Goal: Information Seeking & Learning: Check status

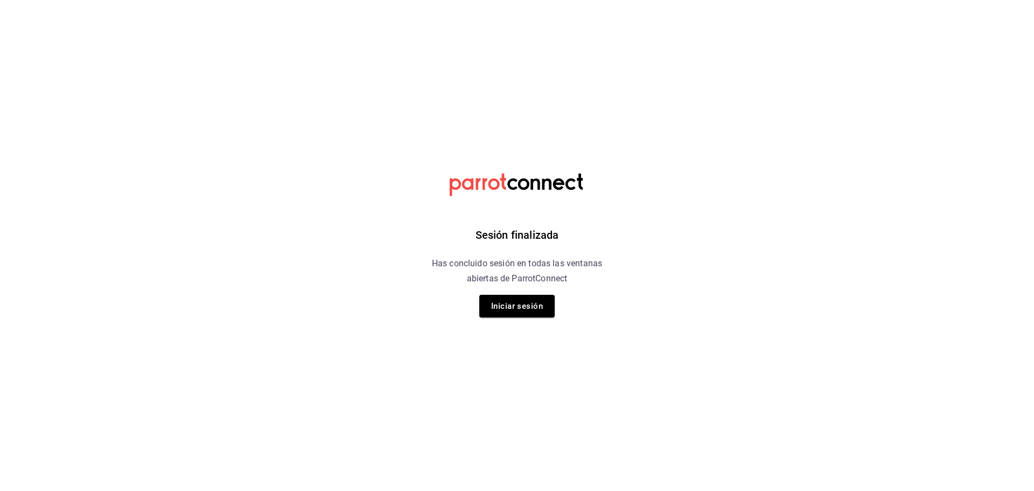
click at [515, 310] on button "Iniciar sesión" at bounding box center [516, 306] width 75 height 23
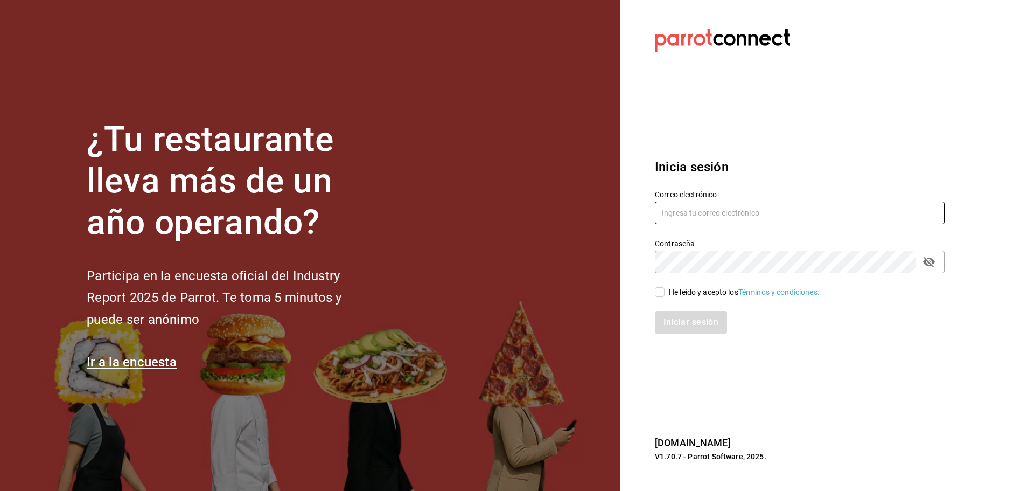
type input "[EMAIL_ADDRESS][DOMAIN_NAME]"
click at [671, 294] on div "He leído y acepto los Términos y condiciones." at bounding box center [744, 292] width 151 height 11
click at [665, 294] on input "He leído y acepto los Términos y condiciones." at bounding box center [660, 292] width 10 height 10
checkbox input "true"
click at [678, 321] on button "Iniciar sesión" at bounding box center [691, 322] width 73 height 23
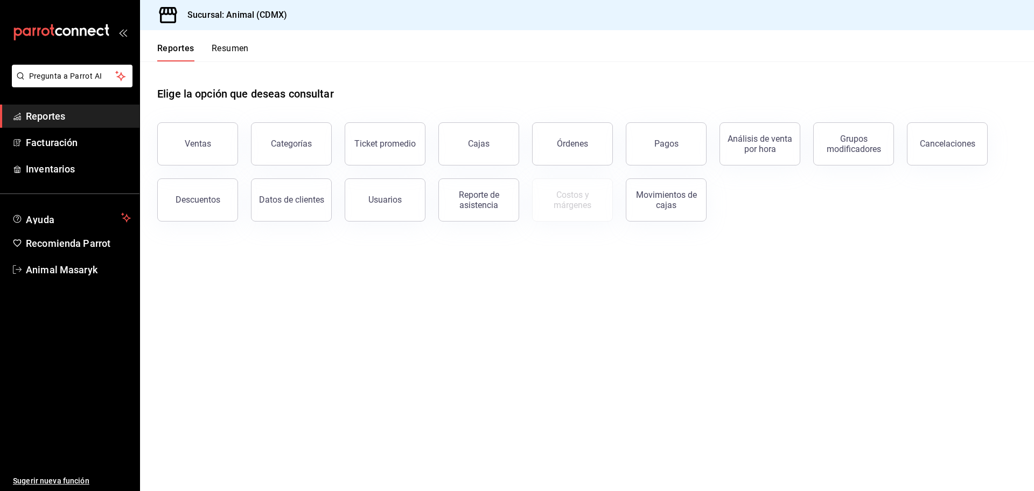
click at [675, 132] on button "Pagos" at bounding box center [666, 143] width 81 height 43
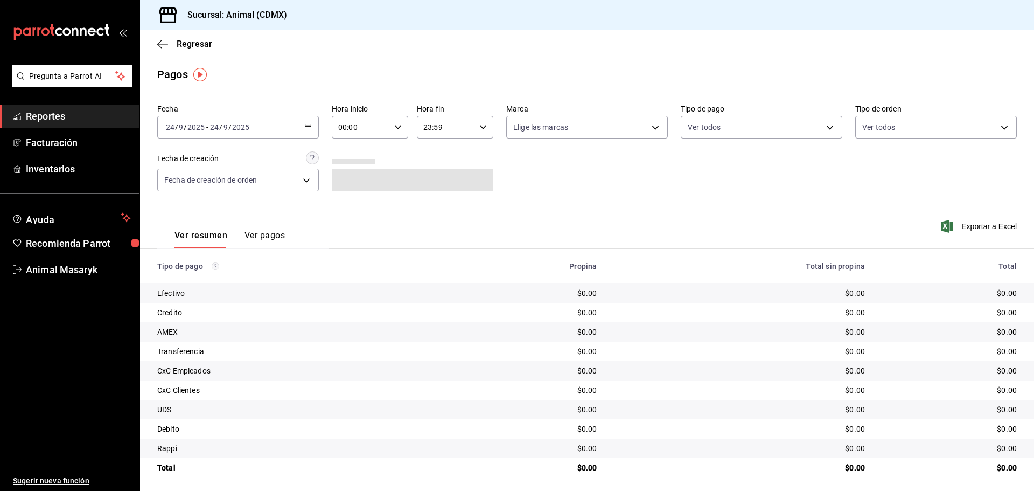
click at [393, 115] on div "Hora inicio 00:00 Hora inicio" at bounding box center [370, 121] width 77 height 34
click at [389, 132] on div at bounding box center [517, 245] width 1034 height 491
click at [382, 128] on input "00:00" at bounding box center [361, 127] width 58 height 22
click at [350, 182] on button "05" at bounding box center [349, 176] width 34 height 22
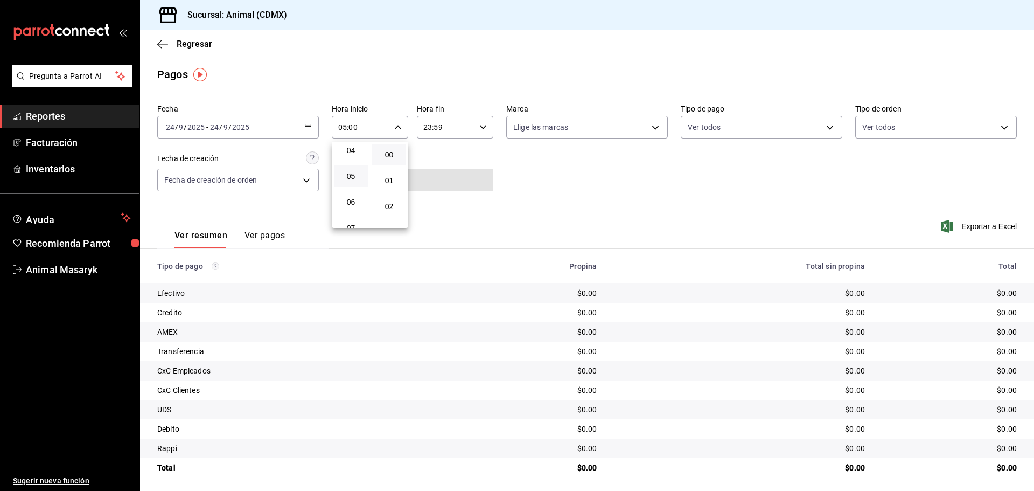
click at [711, 150] on div at bounding box center [517, 245] width 1034 height 491
click at [483, 129] on icon "button" at bounding box center [483, 127] width 8 height 8
click at [295, 120] on div at bounding box center [517, 245] width 1034 height 491
click at [304, 133] on div "[DATE] [DATE] - [DATE] [DATE]" at bounding box center [238, 127] width 162 height 23
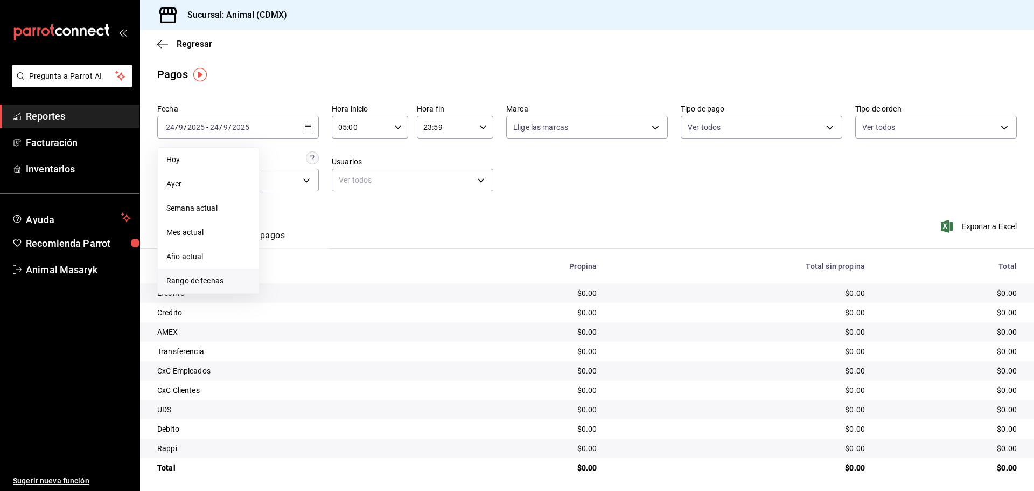
click at [209, 281] on span "Rango de fechas" at bounding box center [208, 280] width 84 height 11
click at [296, 268] on button "23" at bounding box center [300, 269] width 19 height 19
click at [322, 269] on abbr "24" at bounding box center [319, 270] width 7 height 8
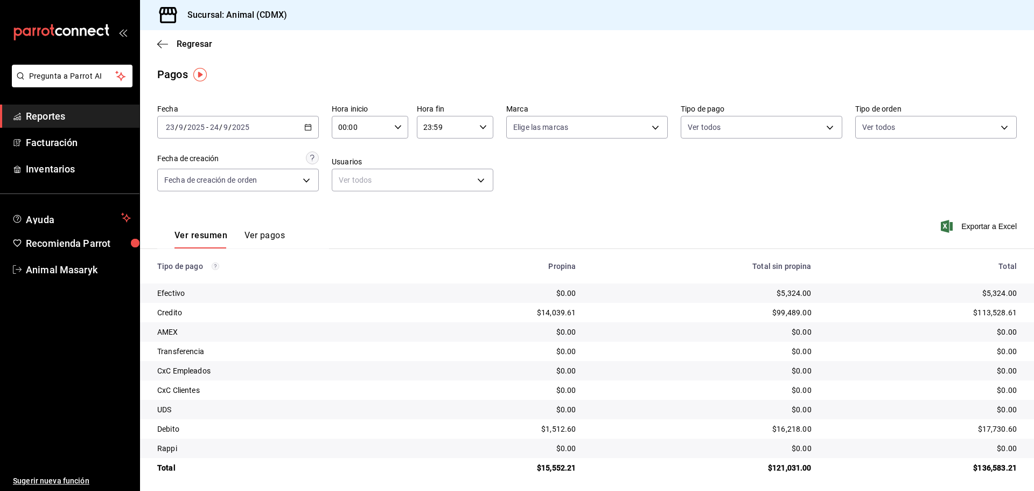
click at [400, 129] on div "00:00 Hora inicio" at bounding box center [370, 127] width 77 height 23
drag, startPoint x: 353, startPoint y: 180, endPoint x: 408, endPoint y: 142, distance: 67.4
click at [353, 179] on button "05" at bounding box center [349, 176] width 34 height 22
type input "05:00"
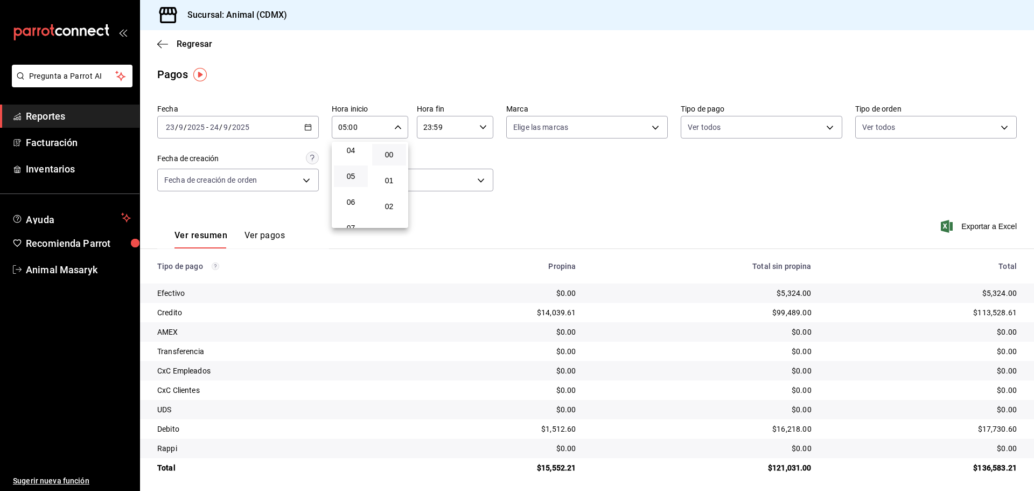
click at [482, 130] on div at bounding box center [517, 245] width 1034 height 491
click at [483, 128] on icon "button" at bounding box center [483, 127] width 8 height 8
click at [431, 153] on span "04" at bounding box center [433, 154] width 21 height 9
type input "04:59"
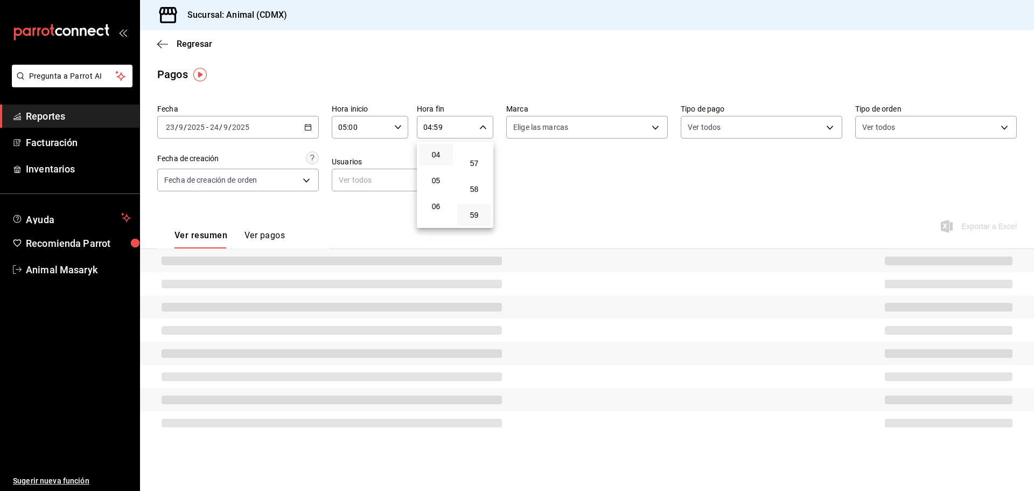
click at [648, 157] on div at bounding box center [517, 245] width 1034 height 491
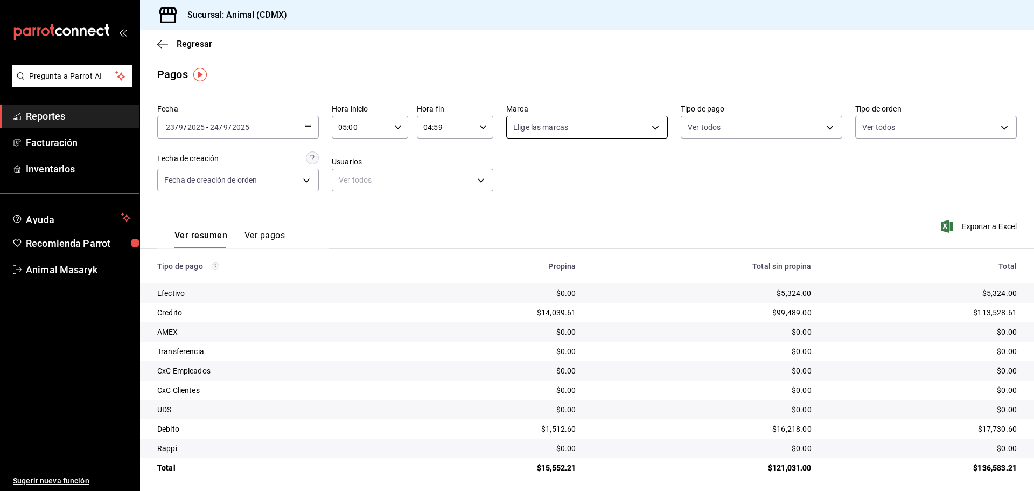
click at [656, 129] on body "Pregunta a Parrot AI Reportes Facturación Inventarios Ayuda Recomienda Parrot A…" at bounding box center [517, 245] width 1034 height 491
click at [613, 172] on li "Ver todas" at bounding box center [583, 168] width 159 height 32
type input "cb0f6aec-1481-4e37-861c-bab9b3a65b14"
checkbox input "true"
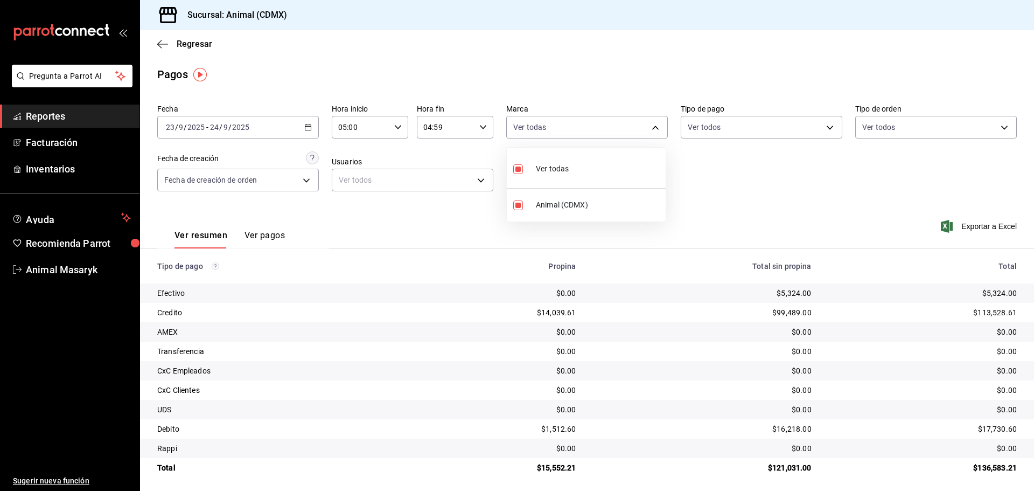
click at [770, 178] on div at bounding box center [517, 245] width 1034 height 491
click at [821, 120] on body "Pregunta a Parrot AI Reportes Facturación Inventarios Ayuda Recomienda Parrot A…" at bounding box center [517, 245] width 1034 height 491
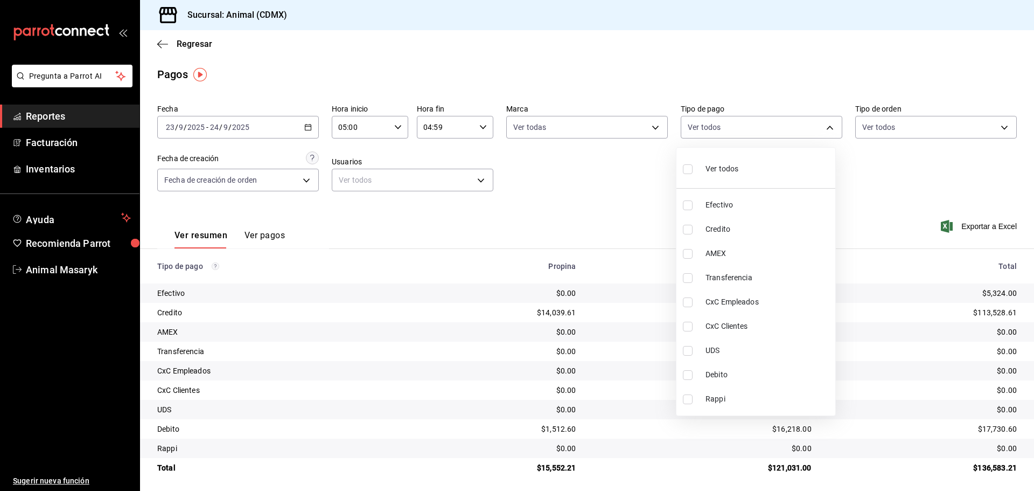
click at [712, 175] on div "Ver todos" at bounding box center [710, 167] width 55 height 23
type input "42f515b5-d78a-4538-9fd6-dd91ca8c9d0d,09d93f3d-83f8-4294-bef9-640bdbafd8e4,c0bfe…"
checkbox input "true"
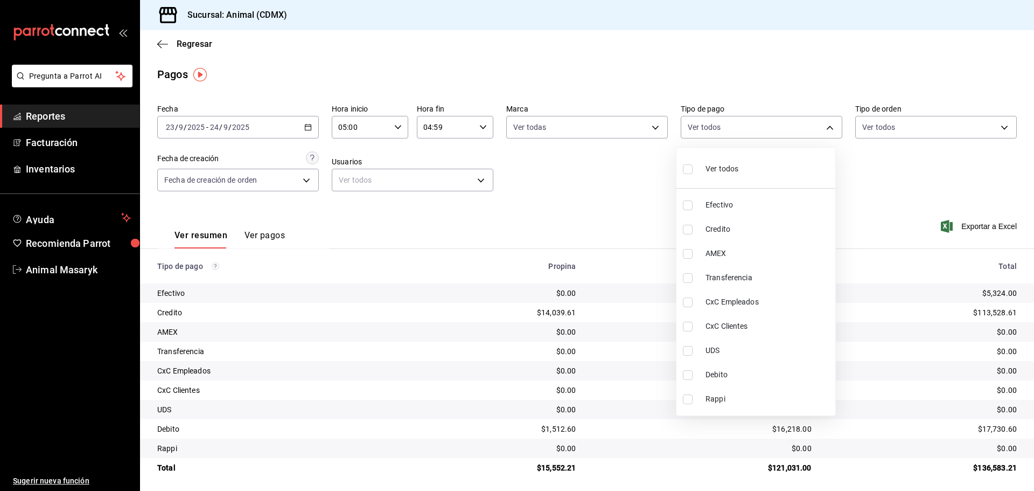
checkbox input "true"
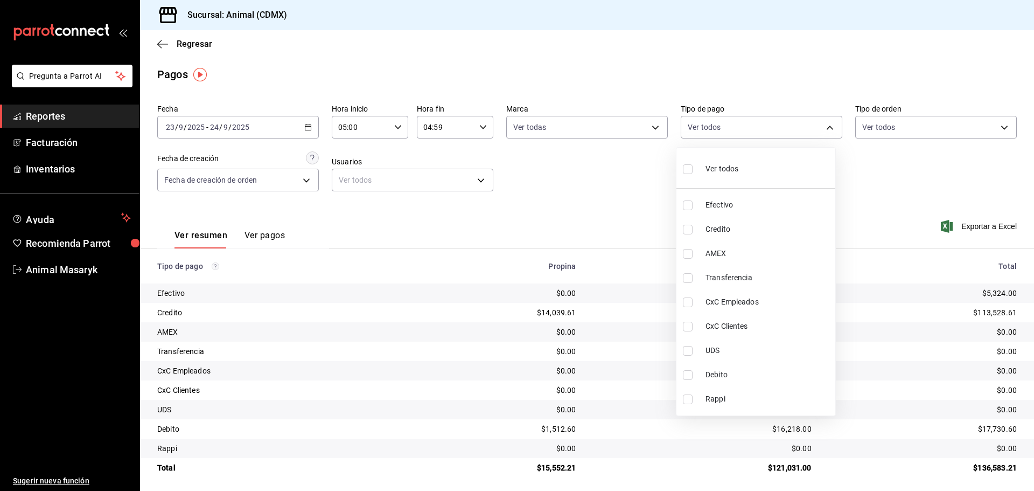
checkbox input "true"
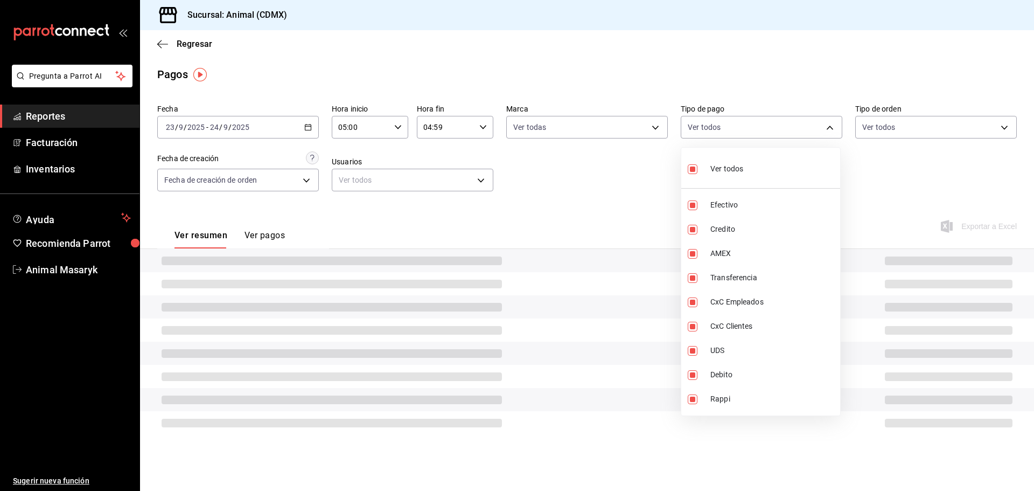
click at [870, 172] on div at bounding box center [517, 245] width 1034 height 491
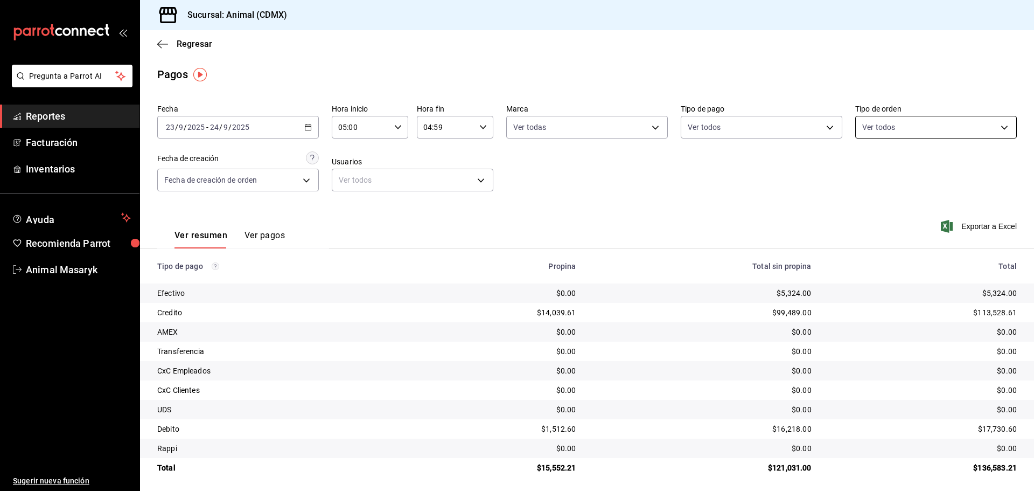
click at [942, 122] on body "Pregunta a Parrot AI Reportes Facturación Inventarios Ayuda Recomienda Parrot A…" at bounding box center [517, 245] width 1034 height 491
click at [909, 147] on div at bounding box center [517, 245] width 1034 height 491
click at [998, 127] on body "Pregunta a Parrot AI Reportes Facturación Inventarios Ayuda Recomienda Parrot A…" at bounding box center [517, 245] width 1034 height 491
click at [907, 178] on div "Ver todos" at bounding box center [883, 167] width 55 height 23
type input "ad44a823-99d3-4372-a913-4cf57f2a9ac0,b8ee5ff1-85c8-4a81-aa51-555e6c8ba0c6,EXTER…"
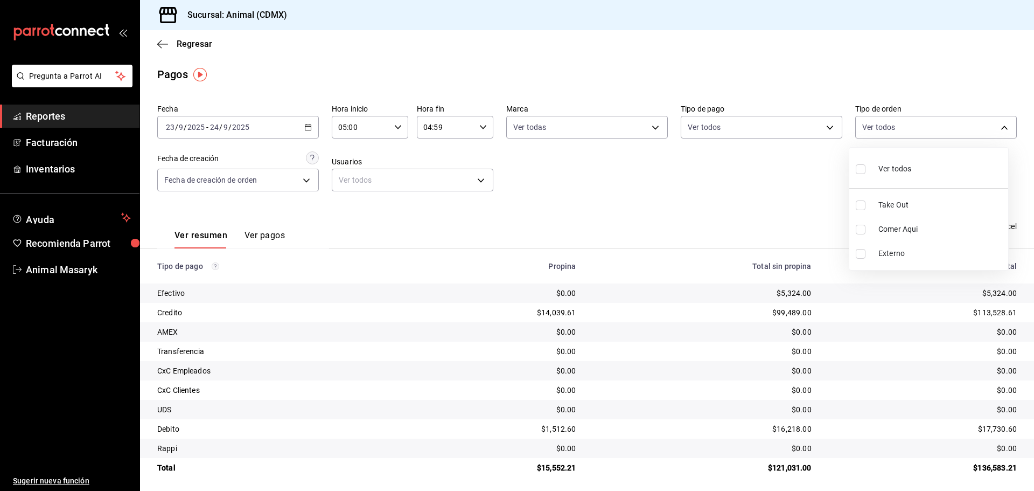
checkbox input "true"
click at [726, 209] on div at bounding box center [517, 245] width 1034 height 491
